Goal: Task Accomplishment & Management: Manage account settings

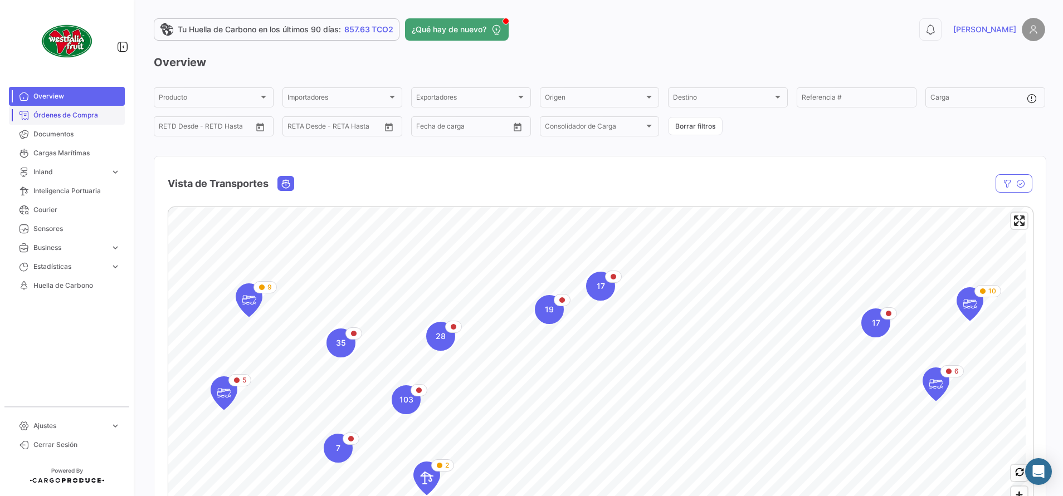
click at [95, 111] on span "Órdenes de Compra" at bounding box center [76, 115] width 87 height 10
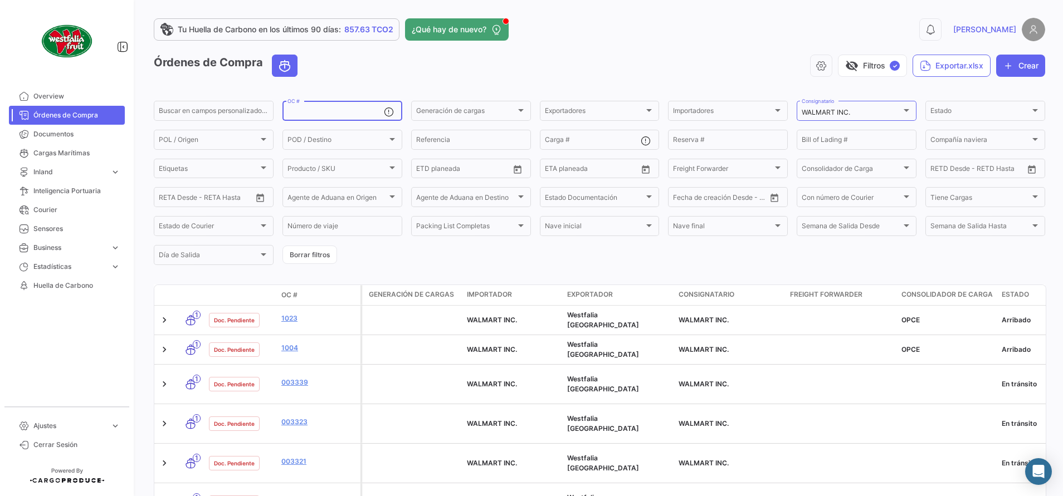
click at [339, 114] on input "OC #" at bounding box center [335, 113] width 96 height 8
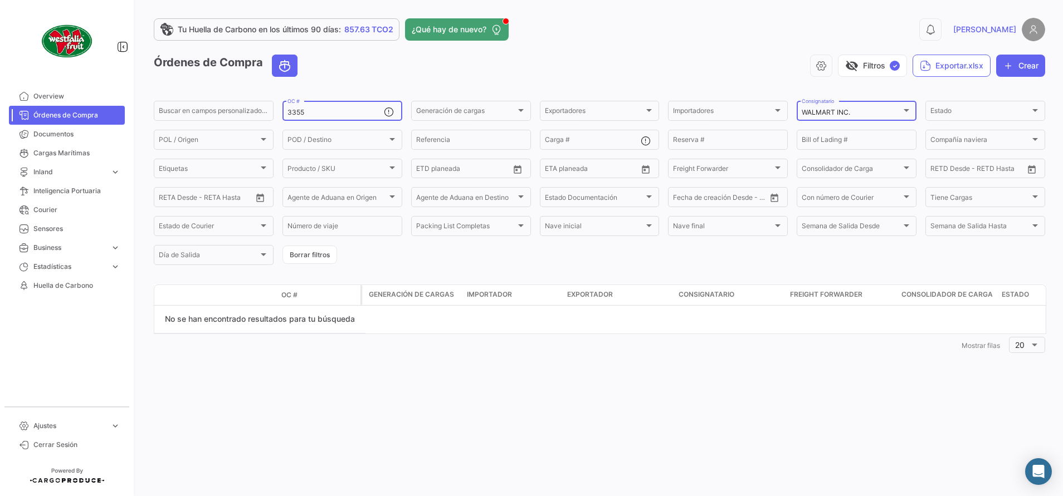
type input "3355"
click at [912, 116] on div "WALMART INC. Consignatario" at bounding box center [857, 110] width 120 height 22
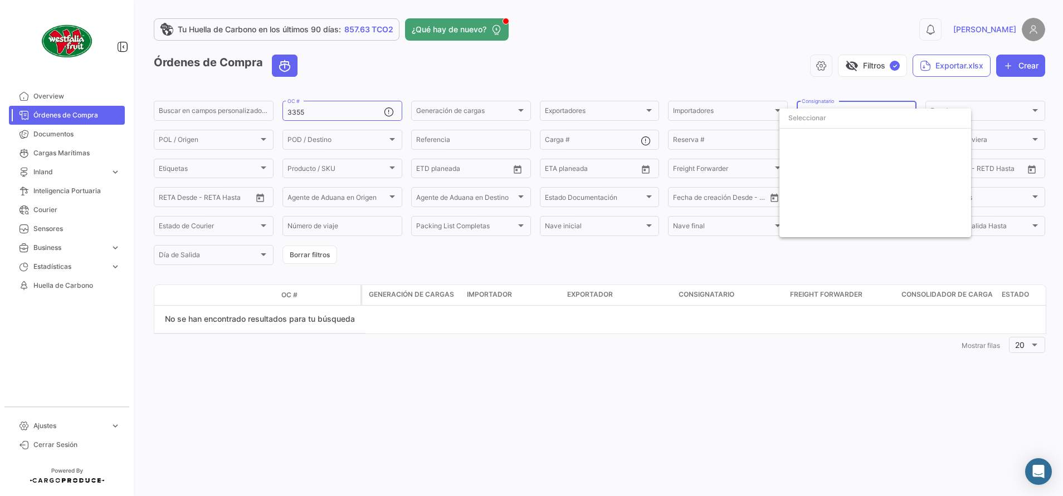
scroll to position [3997, 0]
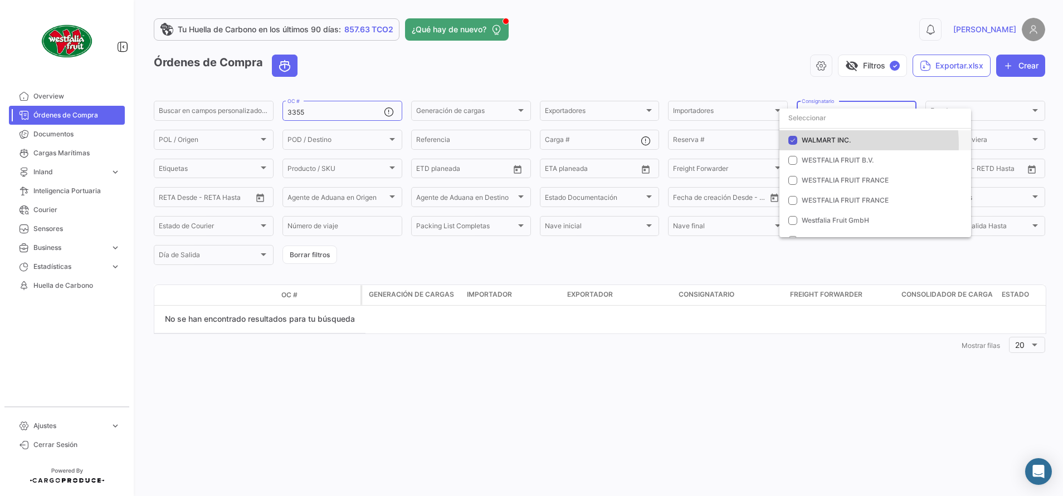
click at [820, 145] on span "WALMART INC." at bounding box center [880, 140] width 156 height 10
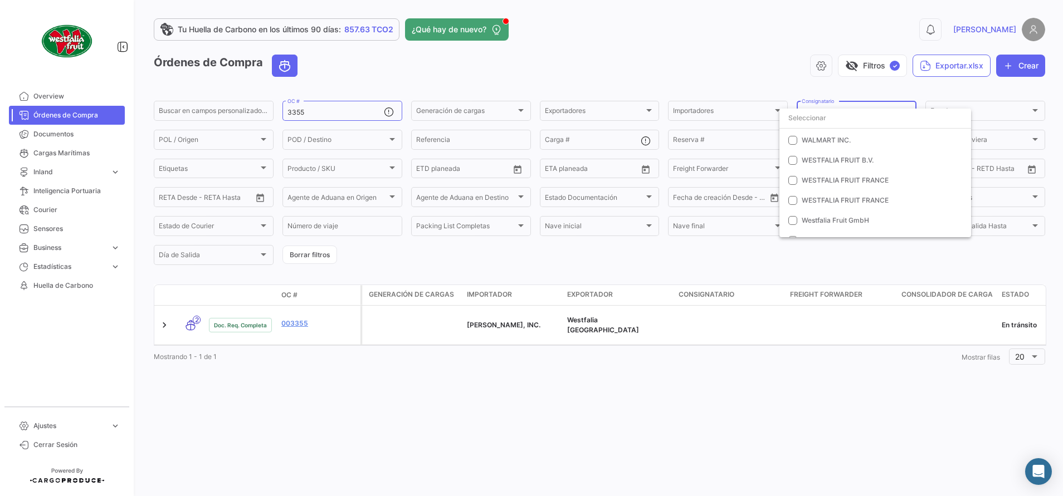
click at [301, 321] on div at bounding box center [531, 248] width 1063 height 496
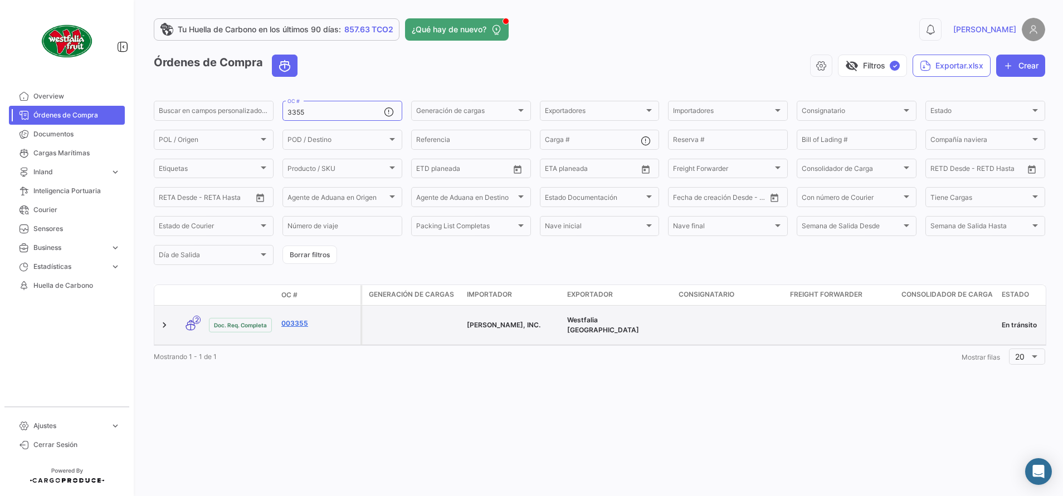
click at [294, 320] on link "003355" at bounding box center [318, 324] width 75 height 10
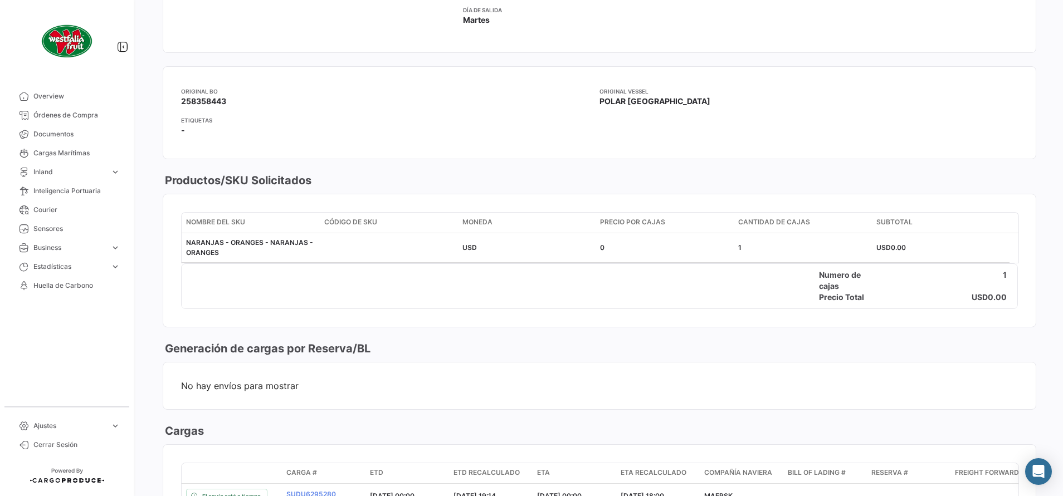
scroll to position [585, 0]
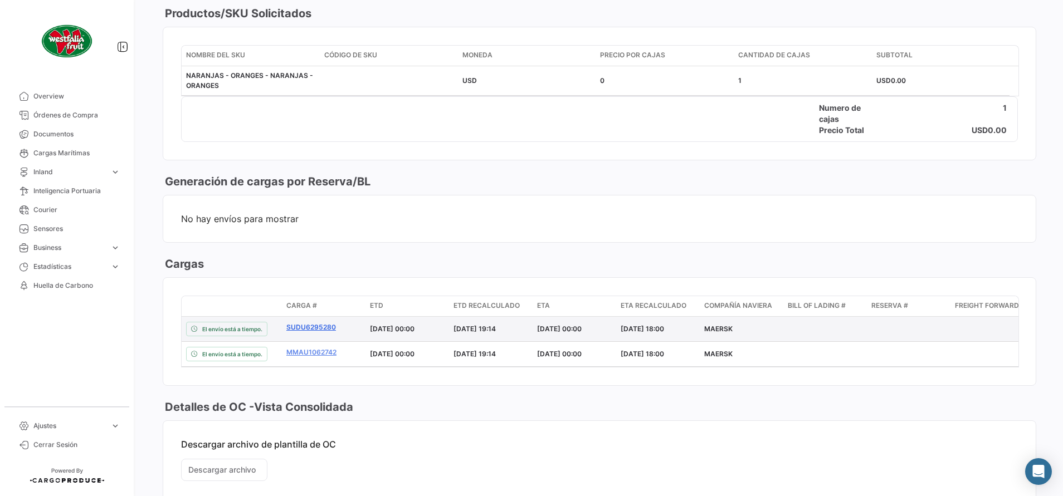
click at [315, 331] on link "SUDU6295280" at bounding box center [323, 328] width 75 height 10
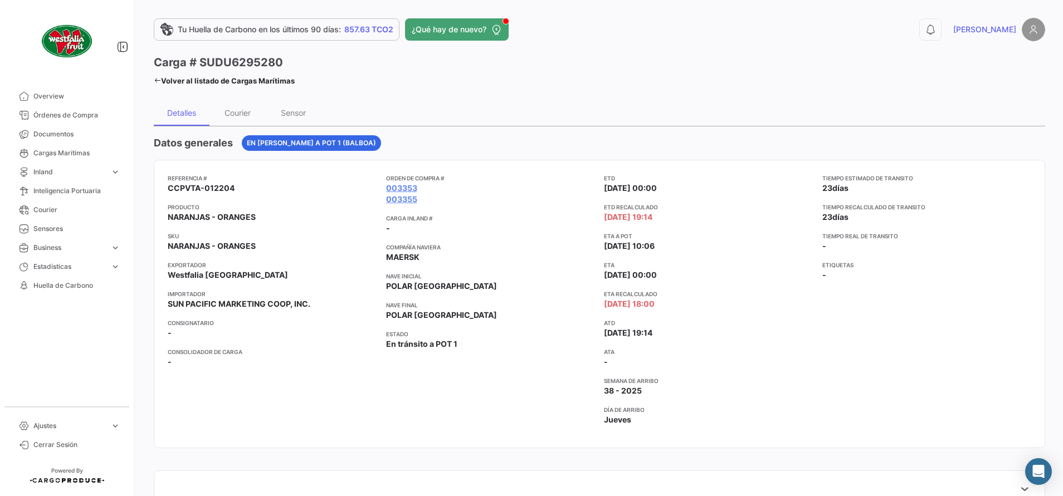
click at [159, 78] on icon at bounding box center [157, 80] width 7 height 7
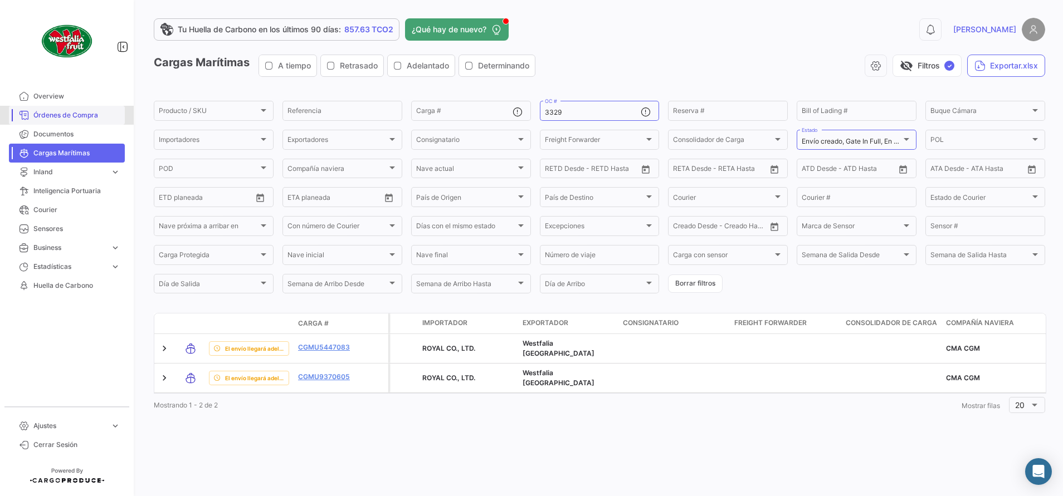
click at [100, 119] on span "Órdenes de Compra" at bounding box center [76, 115] width 87 height 10
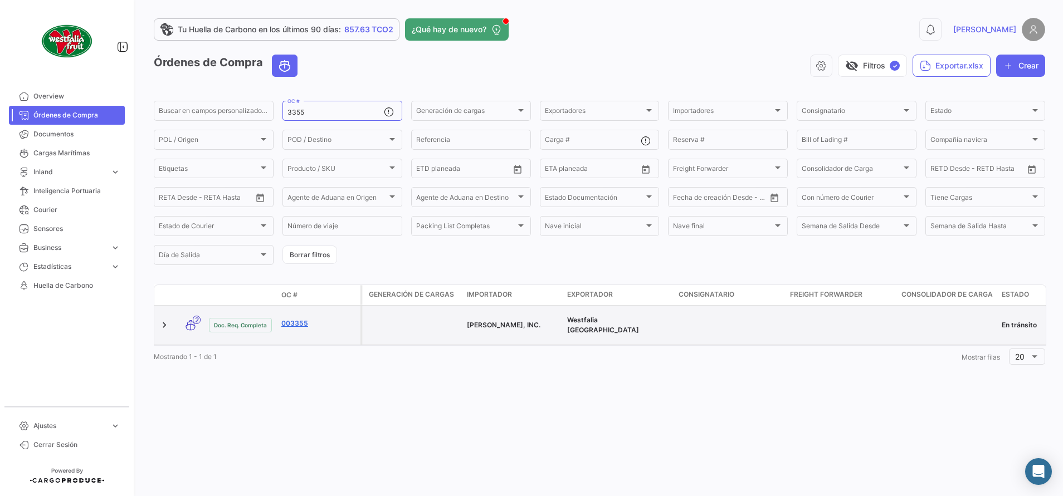
click at [296, 322] on link "003355" at bounding box center [318, 324] width 75 height 10
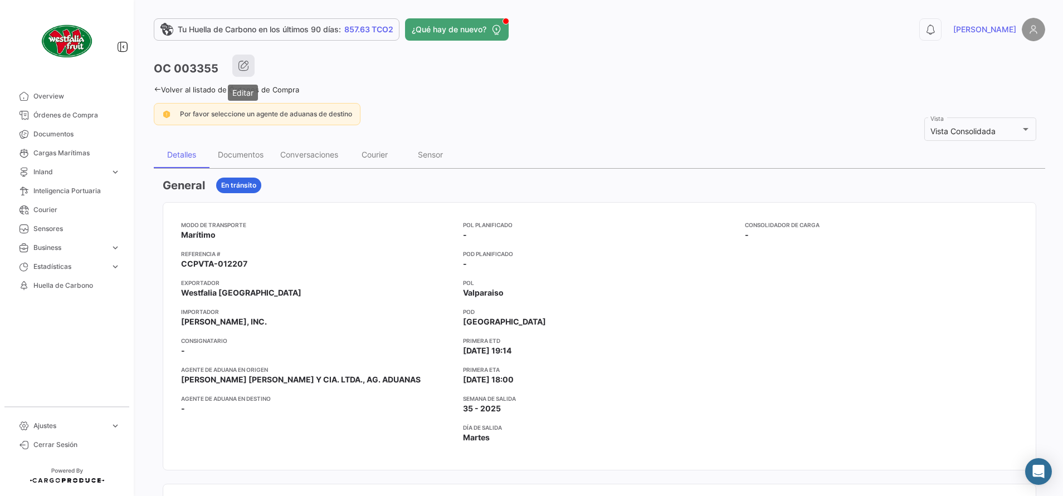
click at [245, 67] on icon "button" at bounding box center [243, 65] width 11 height 11
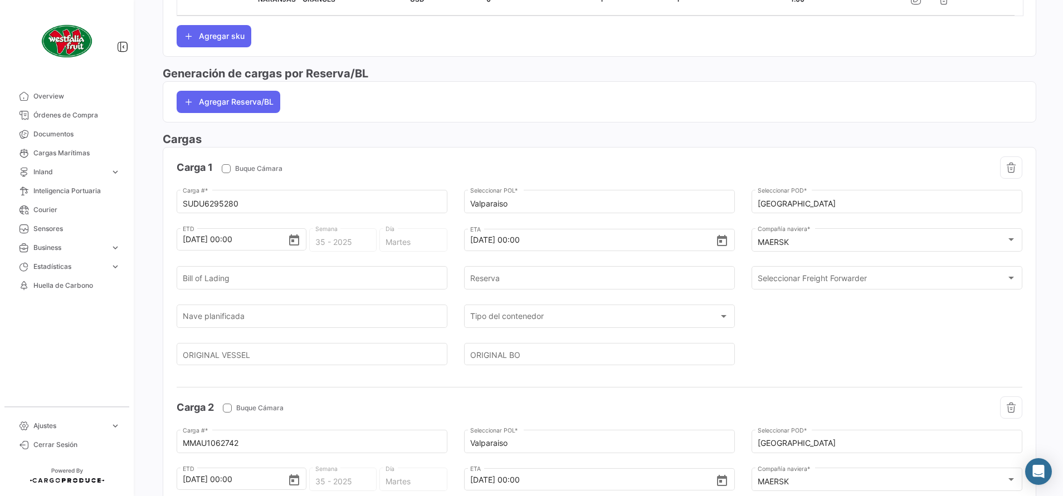
scroll to position [668, 0]
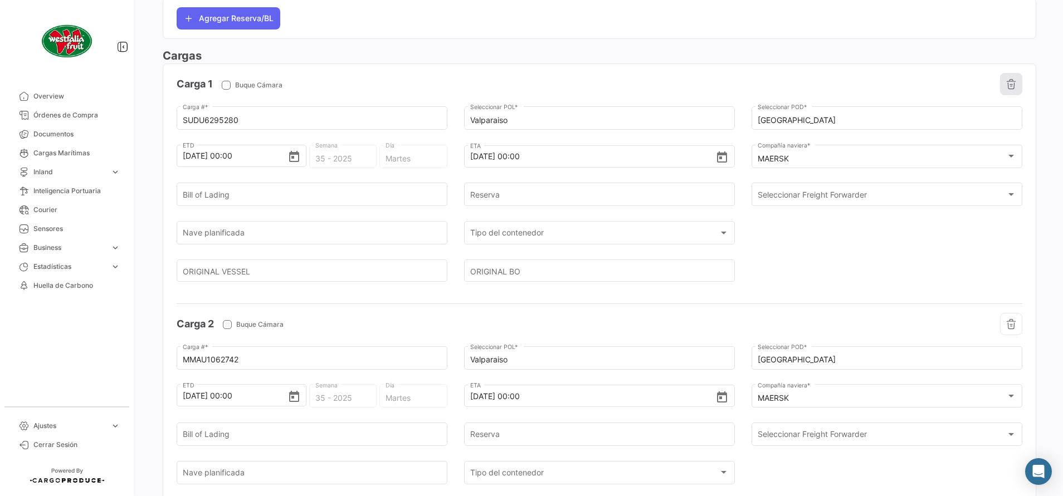
click at [1005, 81] on icon "button" at bounding box center [1010, 84] width 11 height 11
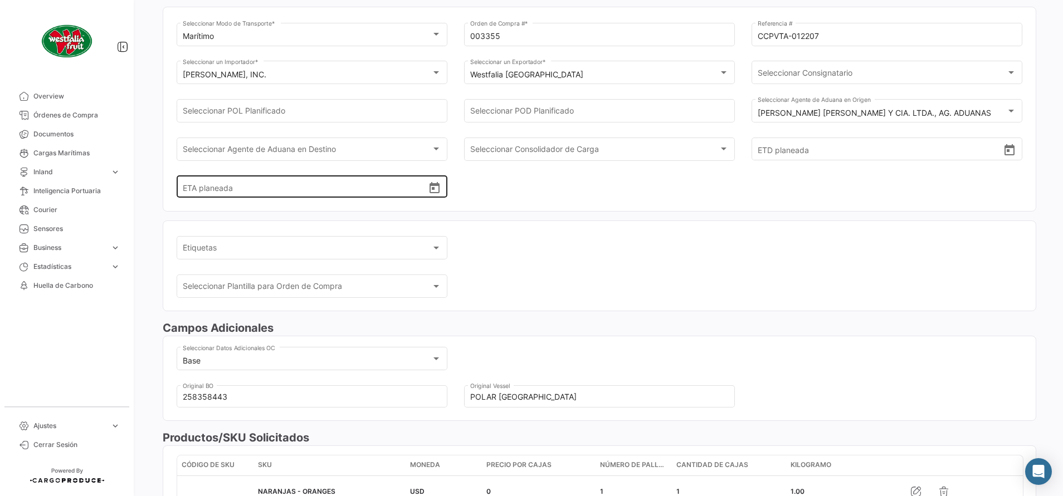
scroll to position [0, 0]
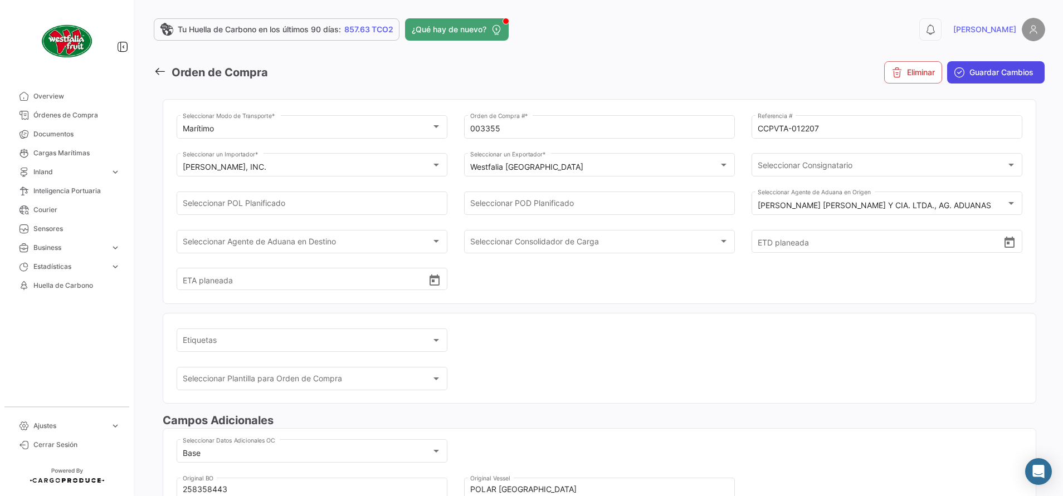
click at [1020, 72] on span "Guardar Cambios" at bounding box center [1001, 72] width 64 height 11
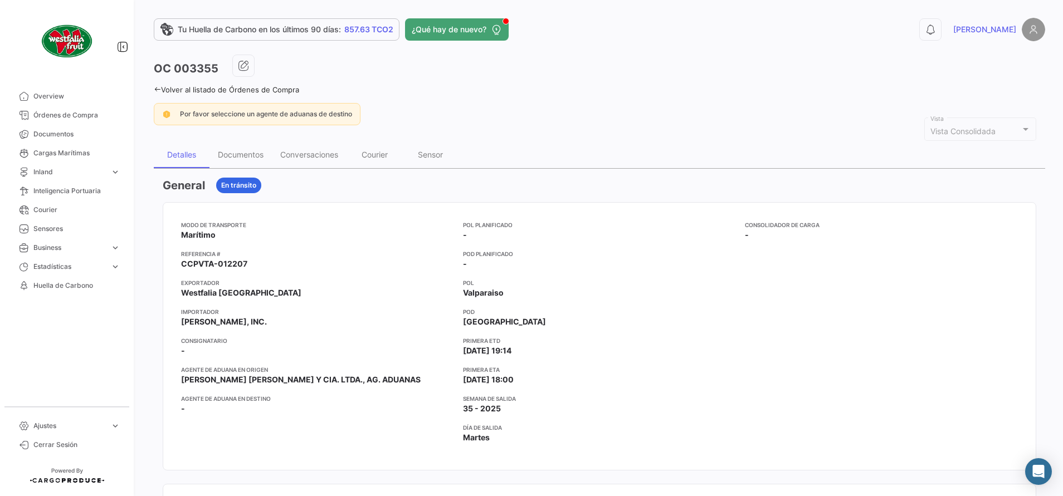
click at [160, 89] on icon at bounding box center [157, 89] width 7 height 7
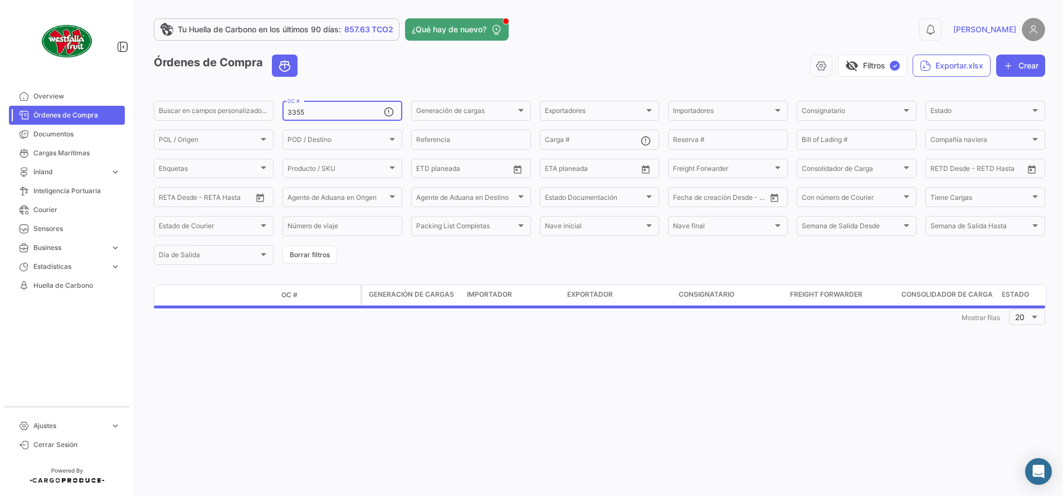
click at [325, 114] on input "3355" at bounding box center [335, 113] width 96 height 8
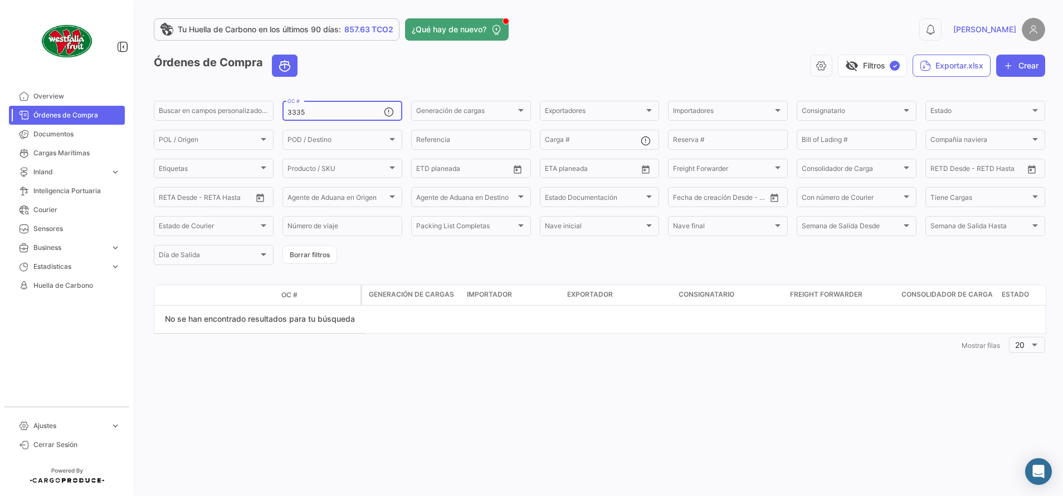
click at [321, 108] on div "3335 OC #" at bounding box center [335, 110] width 96 height 22
click at [323, 114] on input "3335" at bounding box center [335, 113] width 96 height 8
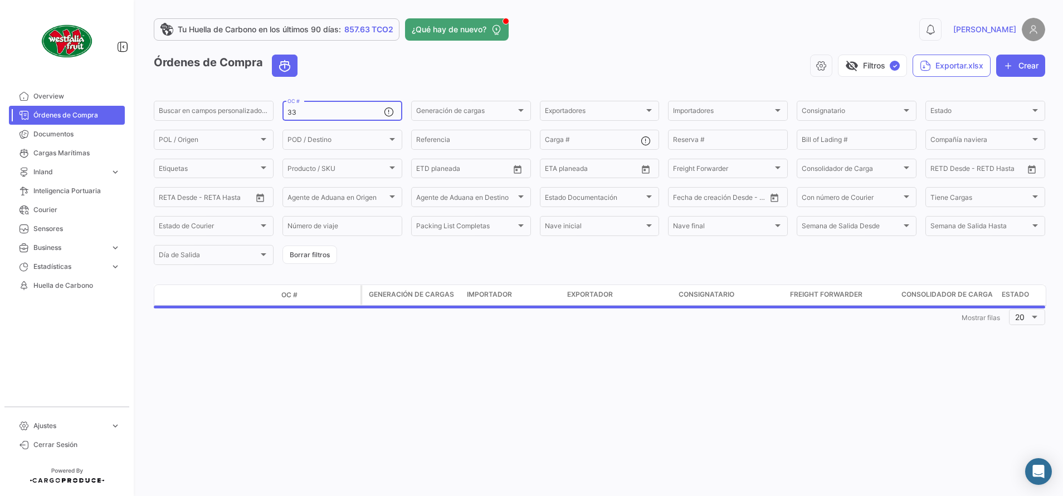
type input "3"
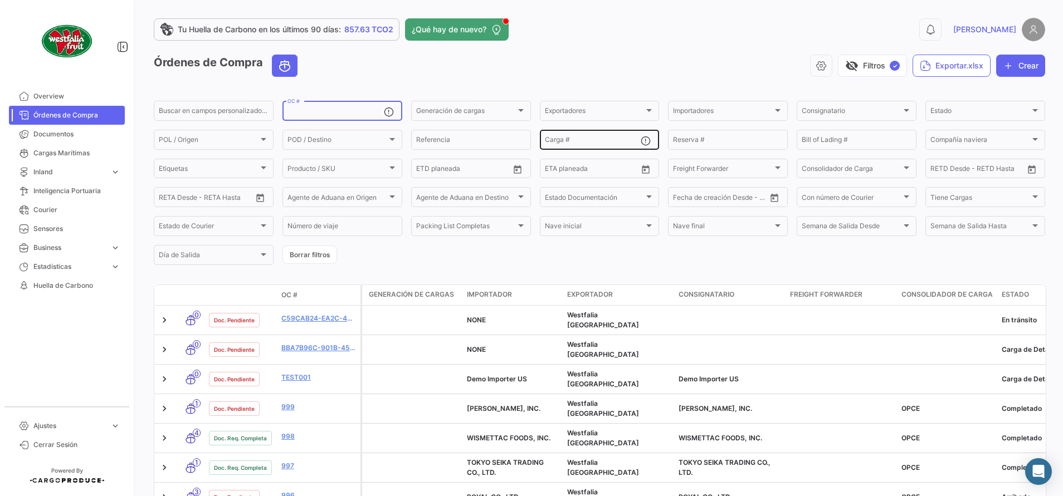
click at [571, 147] on div "Carga #" at bounding box center [593, 139] width 96 height 22
click at [571, 142] on input "Carga #" at bounding box center [593, 142] width 96 height 8
paste input "SUDU6295280"
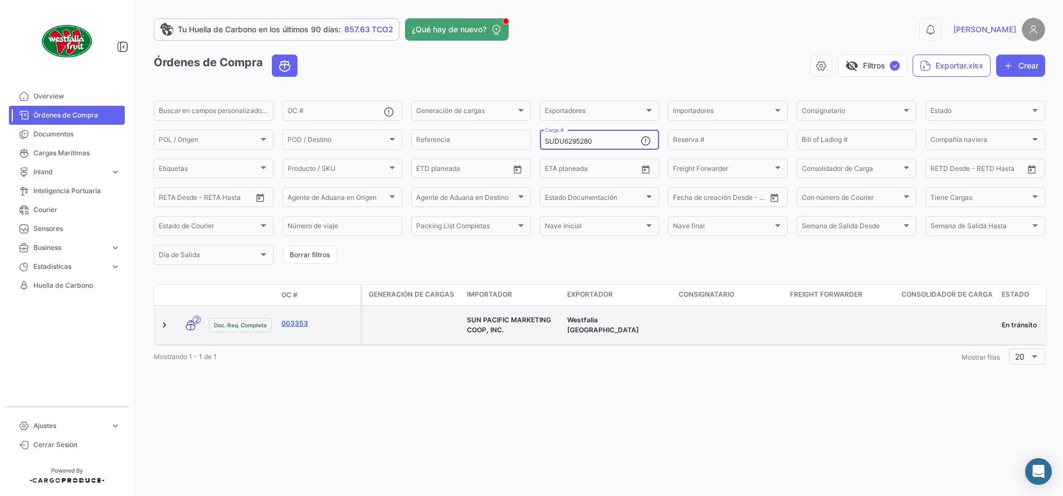
type input "SUDU6295280"
click at [295, 319] on link "003353" at bounding box center [318, 324] width 75 height 10
